Goal: Navigation & Orientation: Find specific page/section

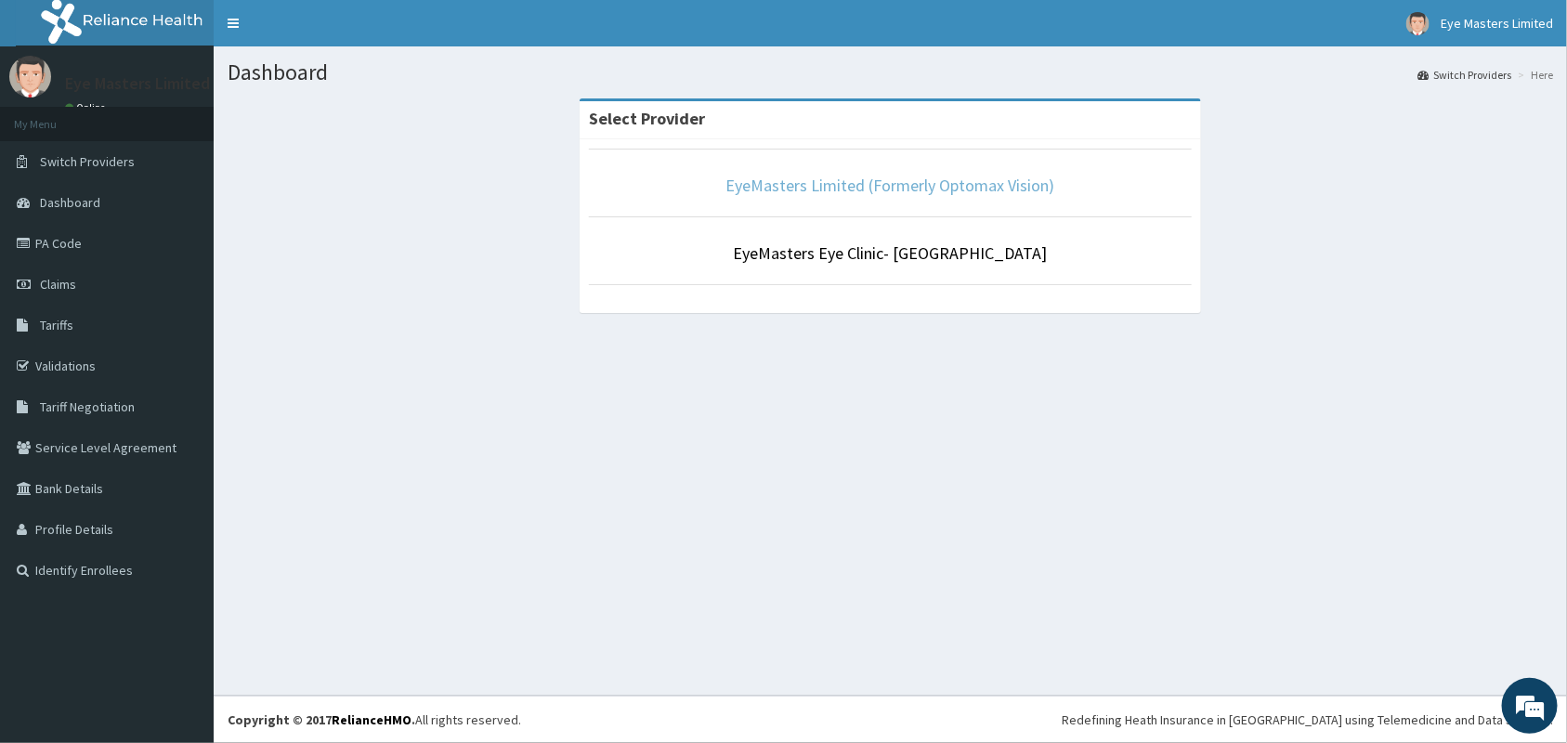
click at [919, 178] on link "EyeMasters Limited (Formerly Optomax Vision)" at bounding box center [890, 185] width 329 height 21
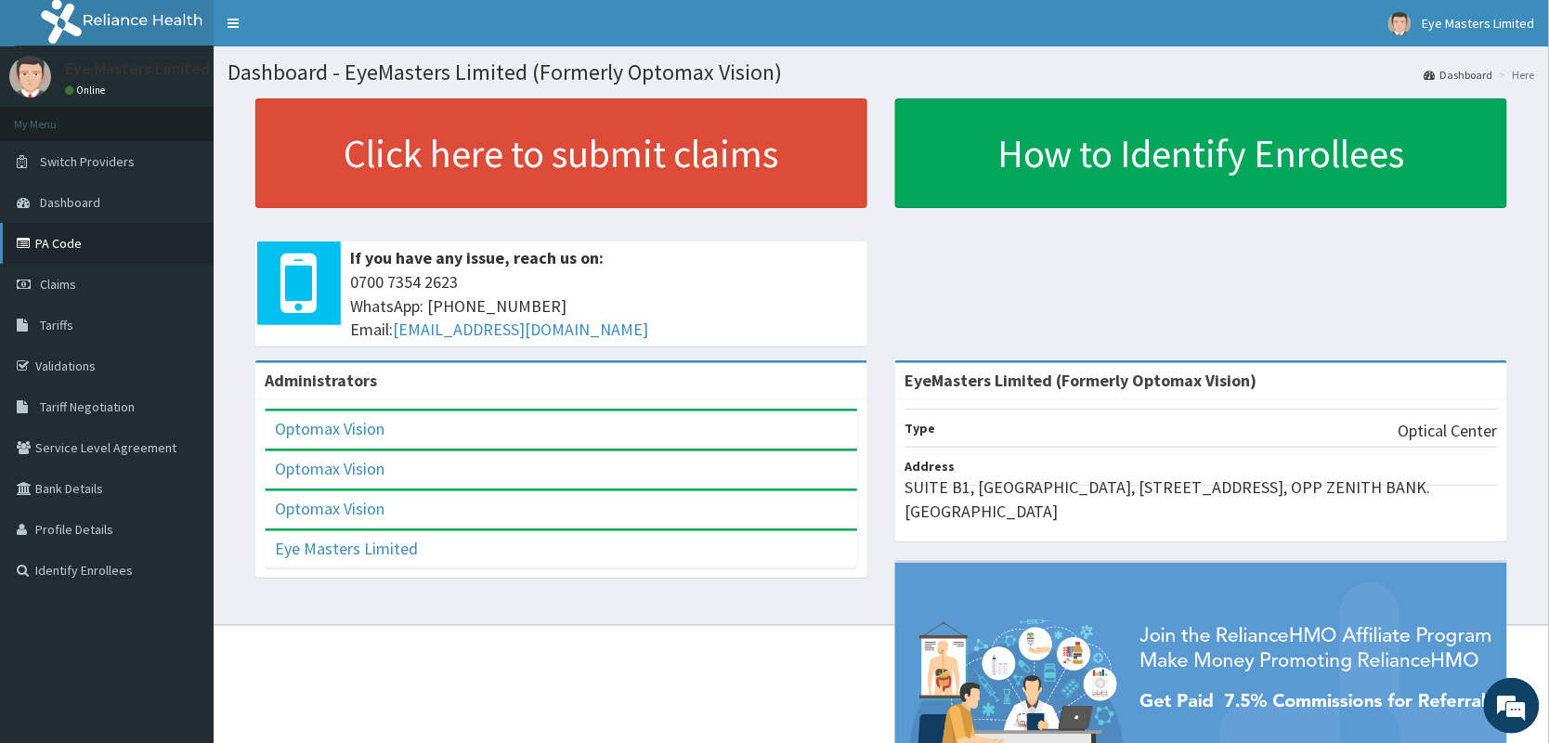
click at [96, 248] on link "PA Code" at bounding box center [107, 243] width 214 height 41
